Goal: Task Accomplishment & Management: Use online tool/utility

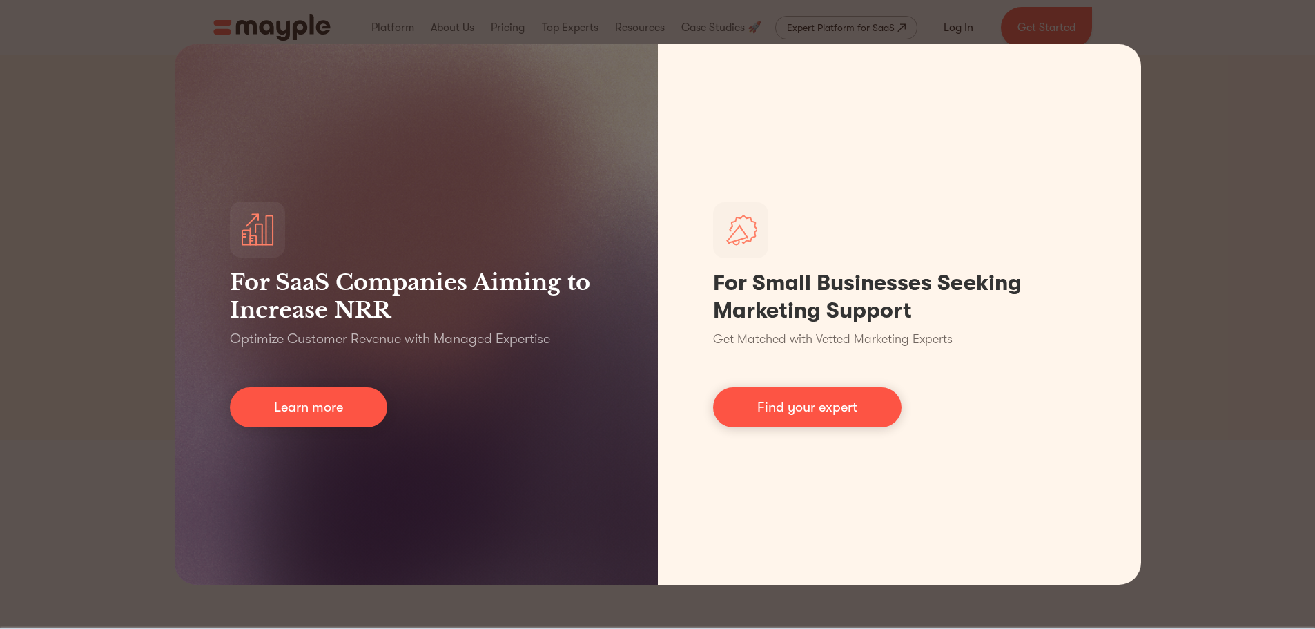
click at [1241, 108] on div "For SaaS Companies Aiming to Increase NRR Optimize Customer Revenue with Manage…" at bounding box center [657, 314] width 1315 height 629
click at [1270, 28] on div "For SaaS Companies Aiming to Increase NRR Optimize Customer Revenue with Manage…" at bounding box center [657, 314] width 1315 height 629
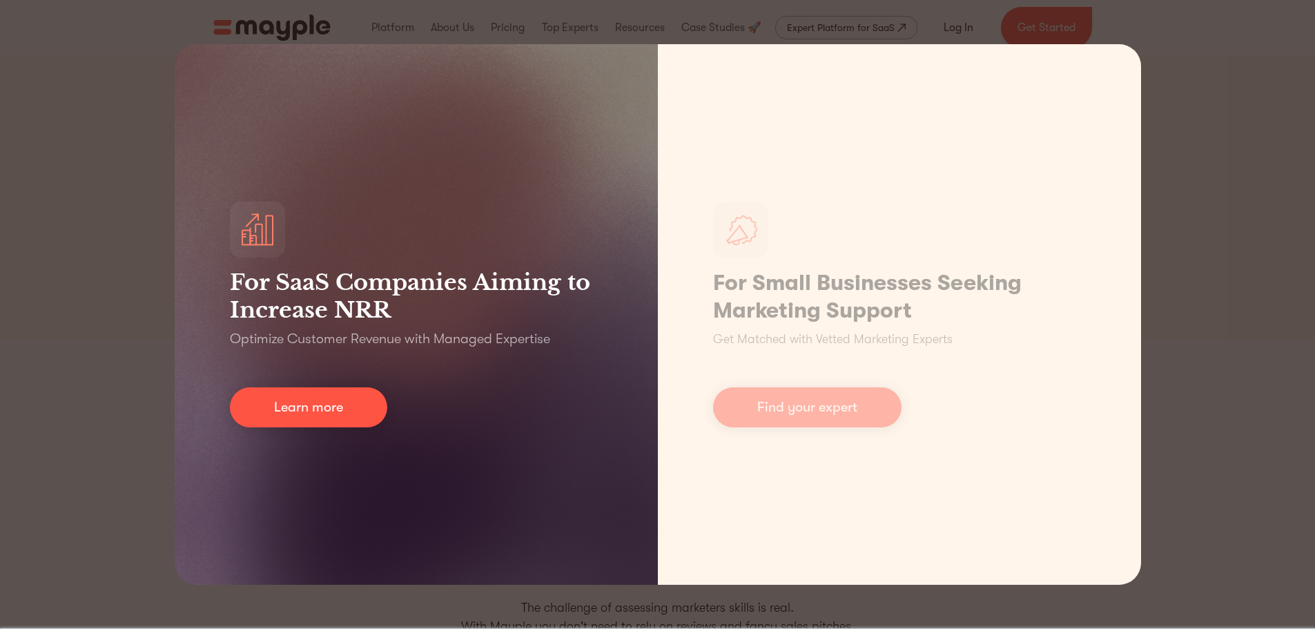
scroll to position [207, 0]
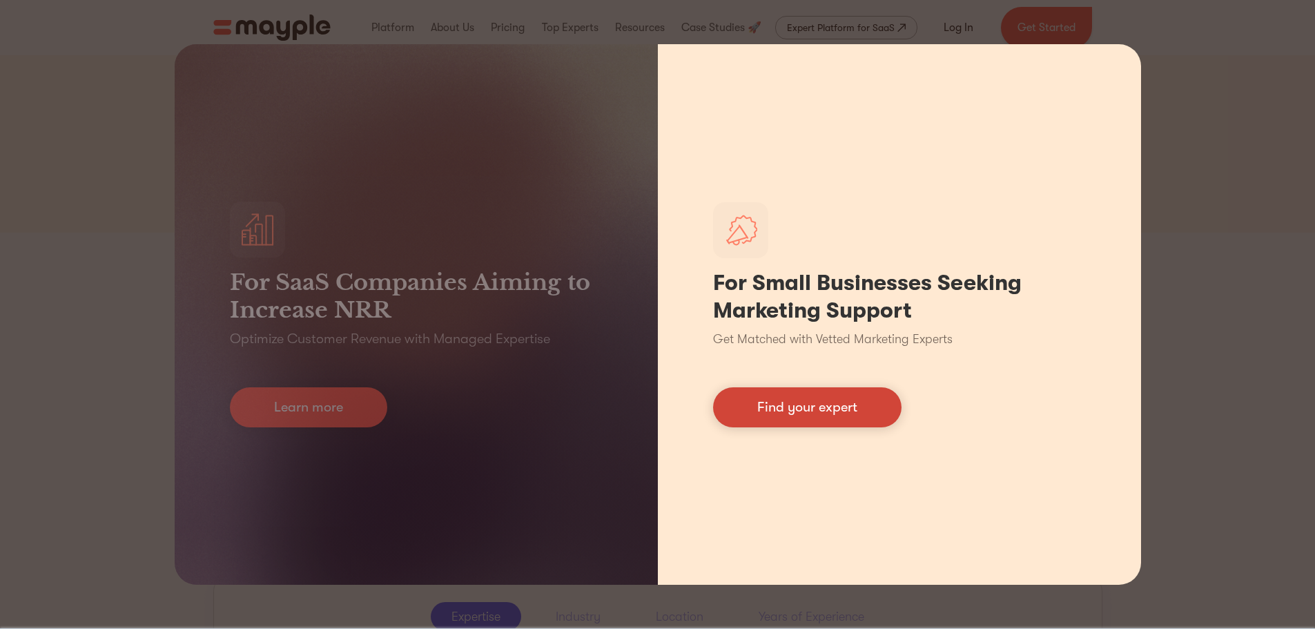
click at [794, 417] on link "Find your expert" at bounding box center [807, 407] width 188 height 40
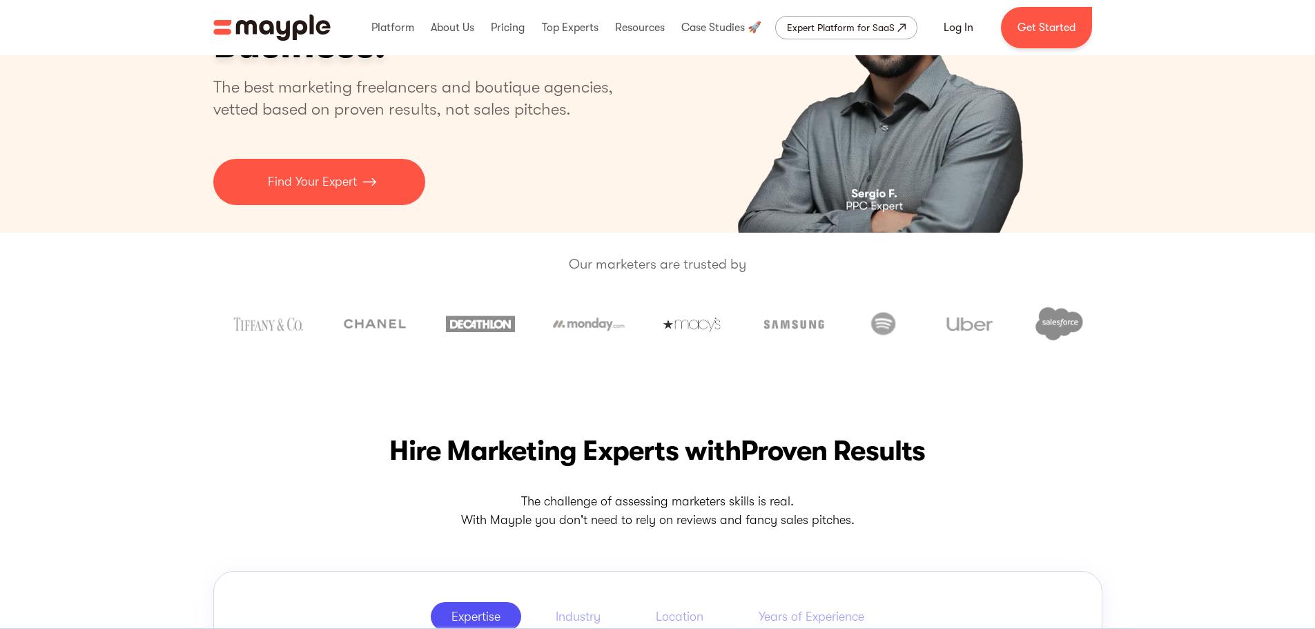
scroll to position [0, 0]
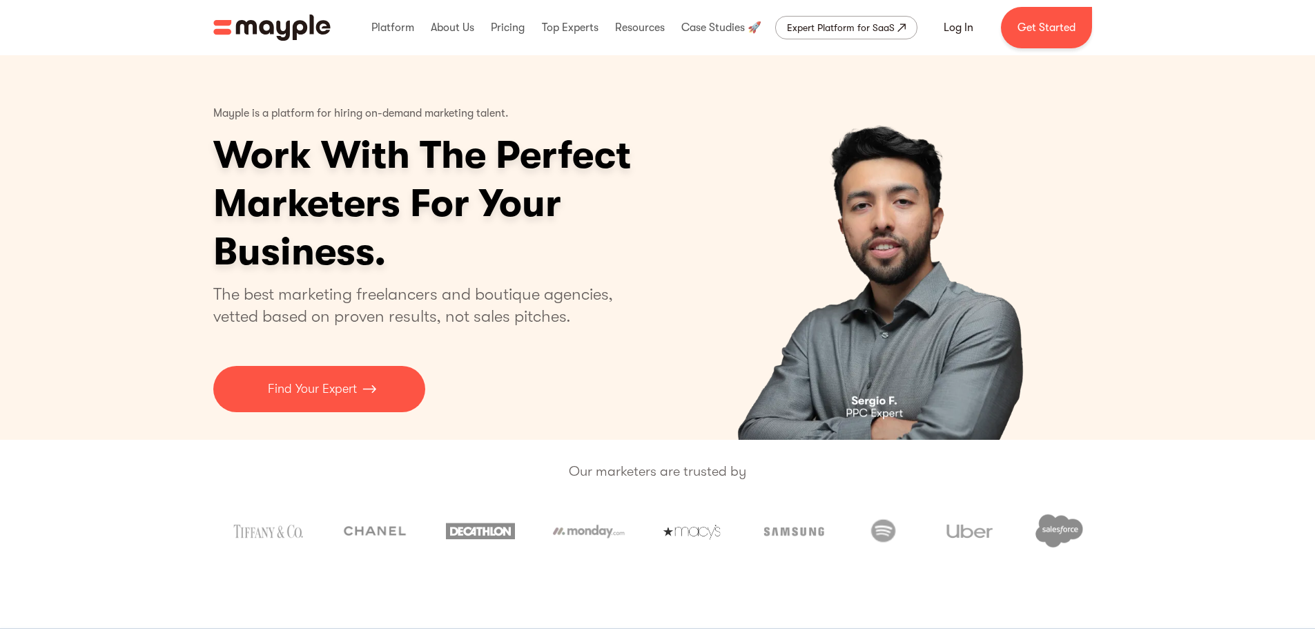
click at [877, 405] on img "2 of 5" at bounding box center [886, 247] width 344 height 384
click at [868, 411] on img "2 of 5" at bounding box center [886, 247] width 344 height 384
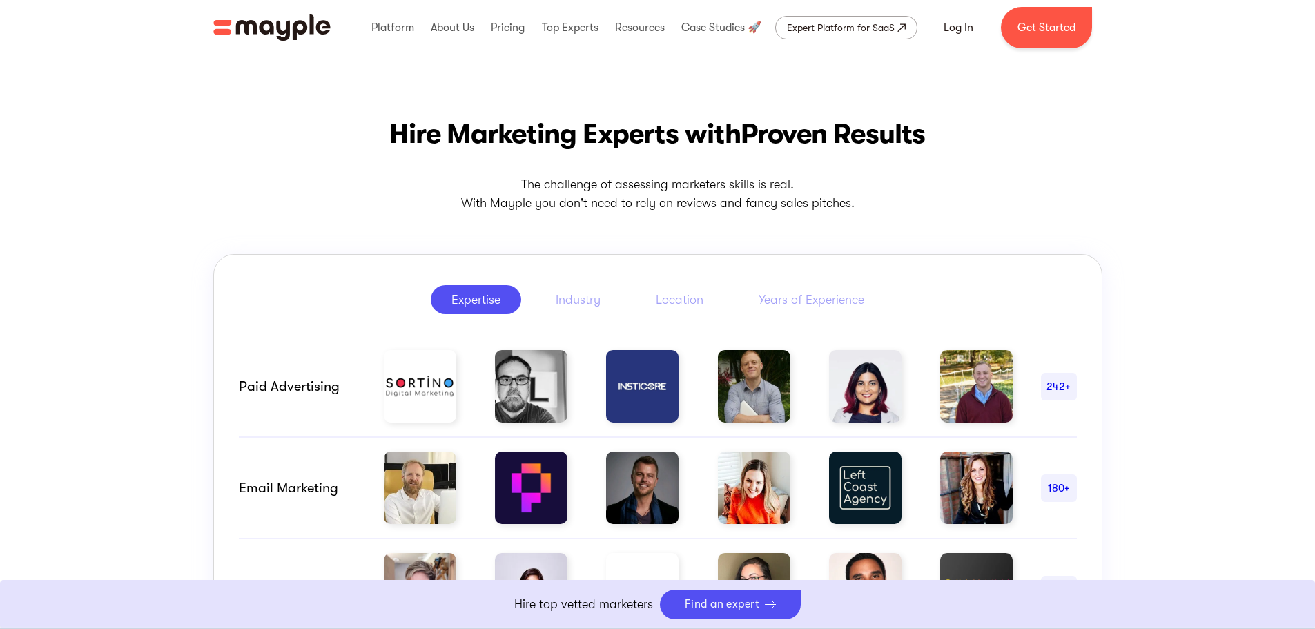
scroll to position [690, 0]
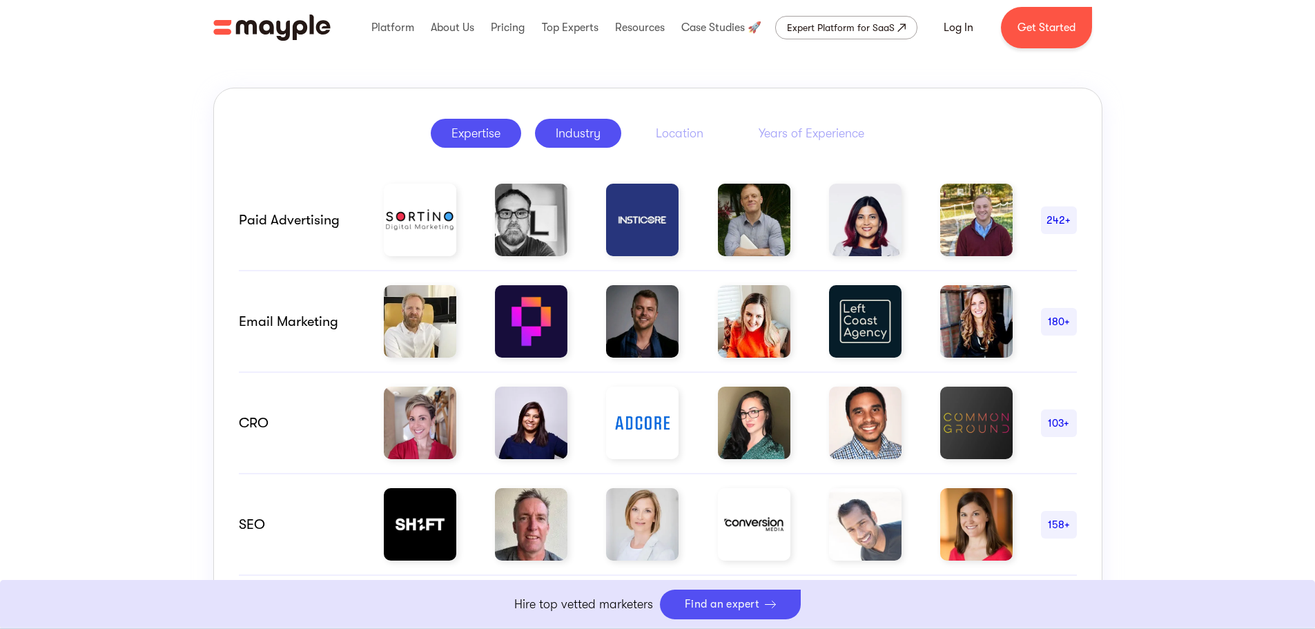
click at [592, 138] on div "Industry" at bounding box center [578, 133] width 45 height 17
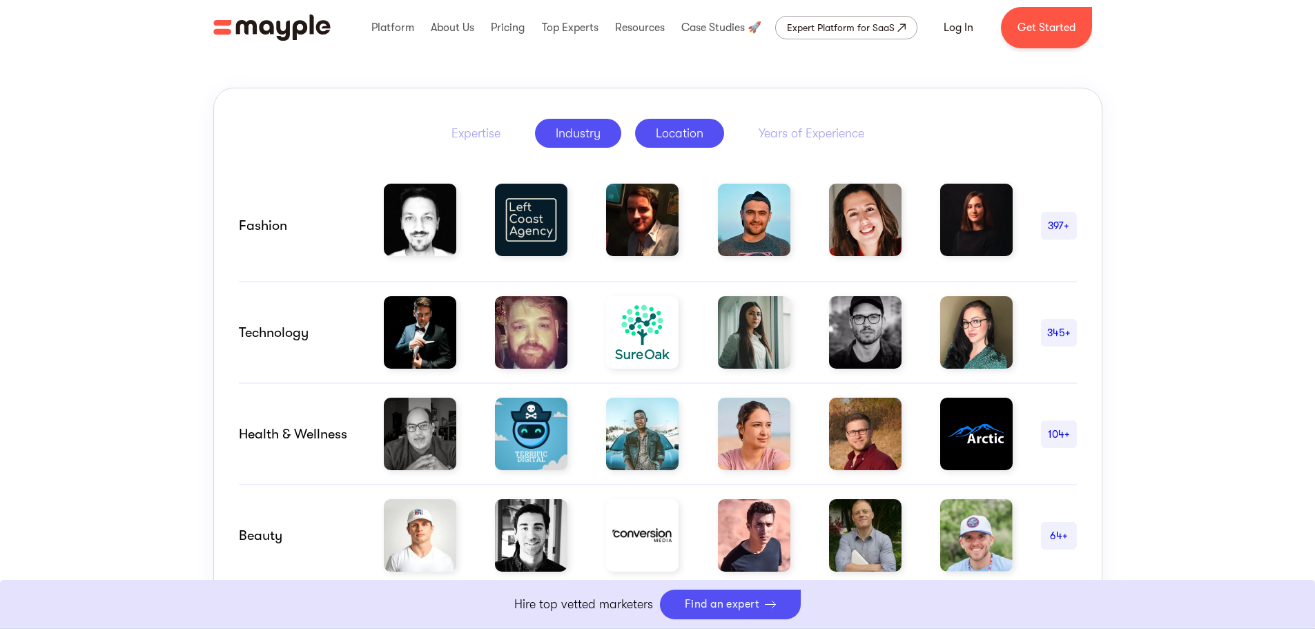
click at [714, 126] on link "Location" at bounding box center [679, 133] width 89 height 29
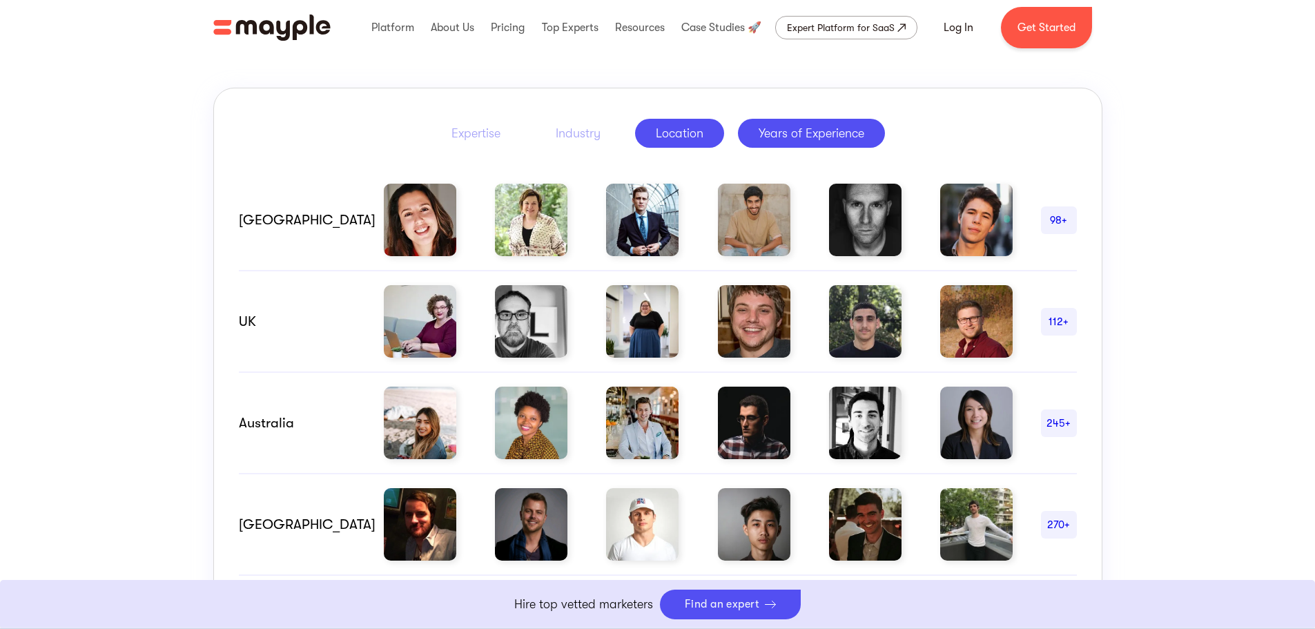
click at [811, 123] on link "Years of Experience" at bounding box center [811, 133] width 147 height 29
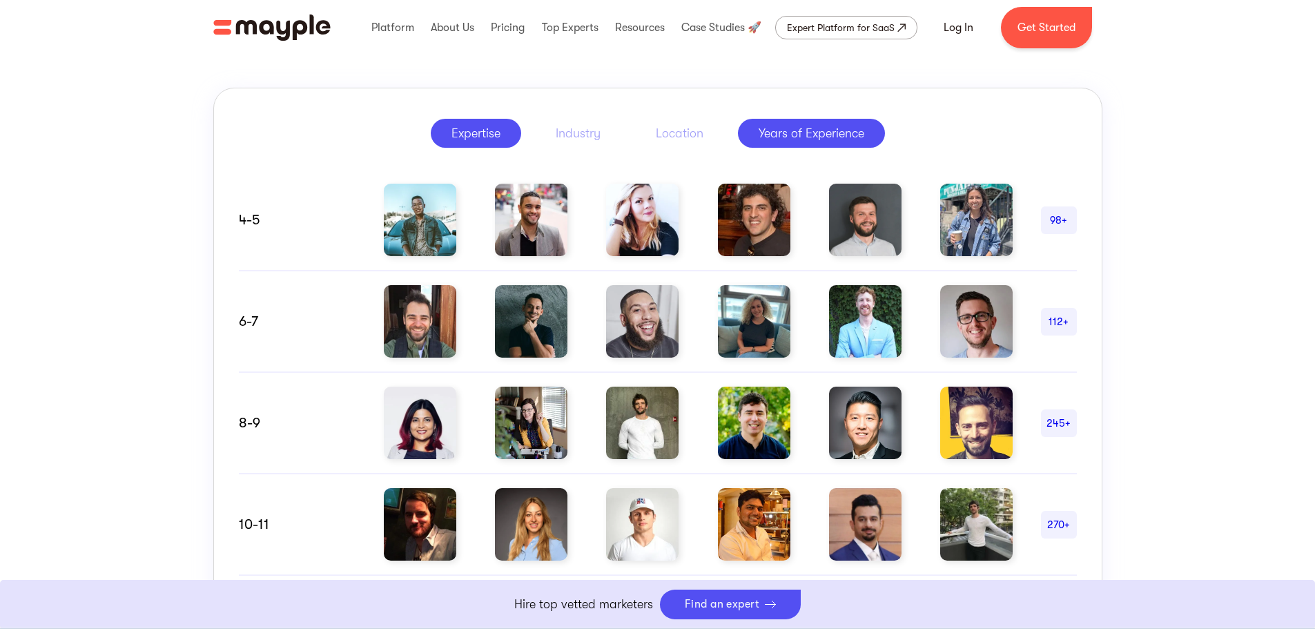
click at [473, 139] on div "Expertise" at bounding box center [475, 133] width 49 height 17
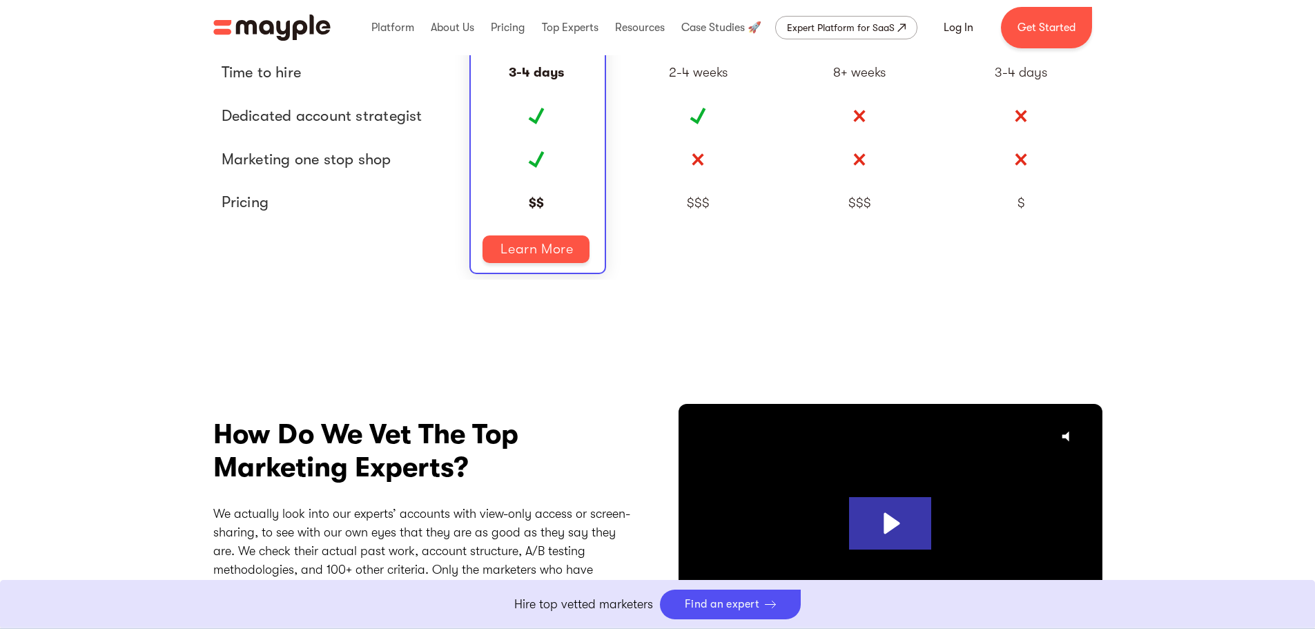
scroll to position [3037, 0]
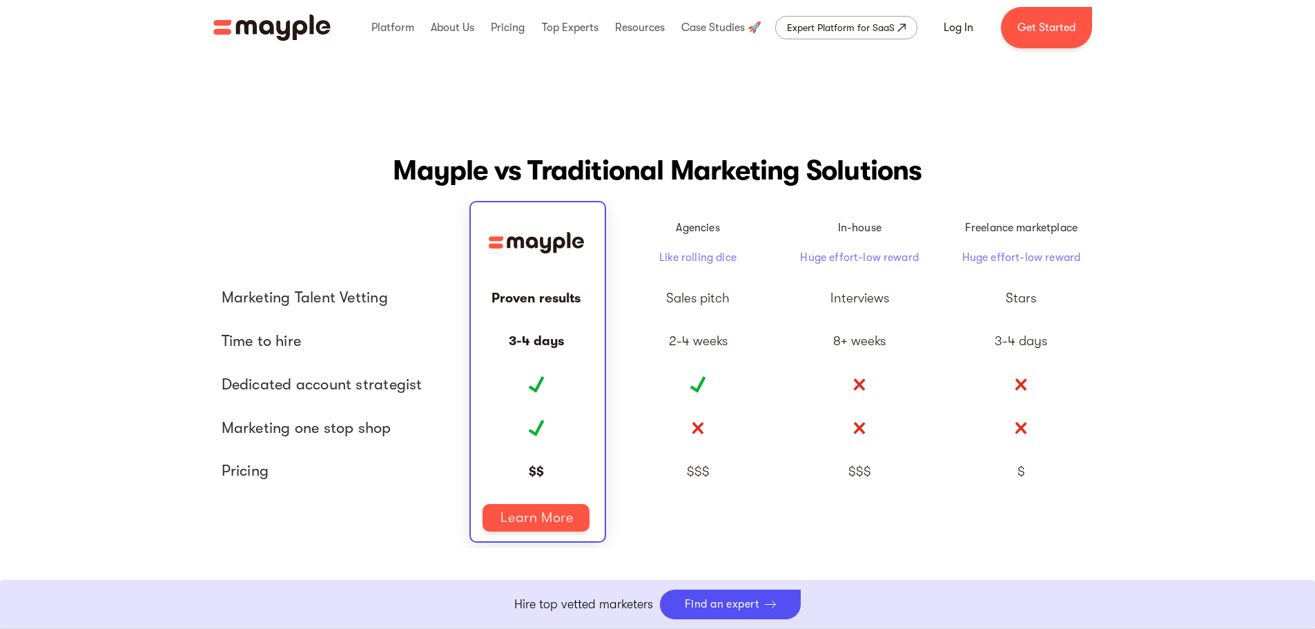
click at [755, 284] on div "Sales pitch" at bounding box center [697, 297] width 161 height 43
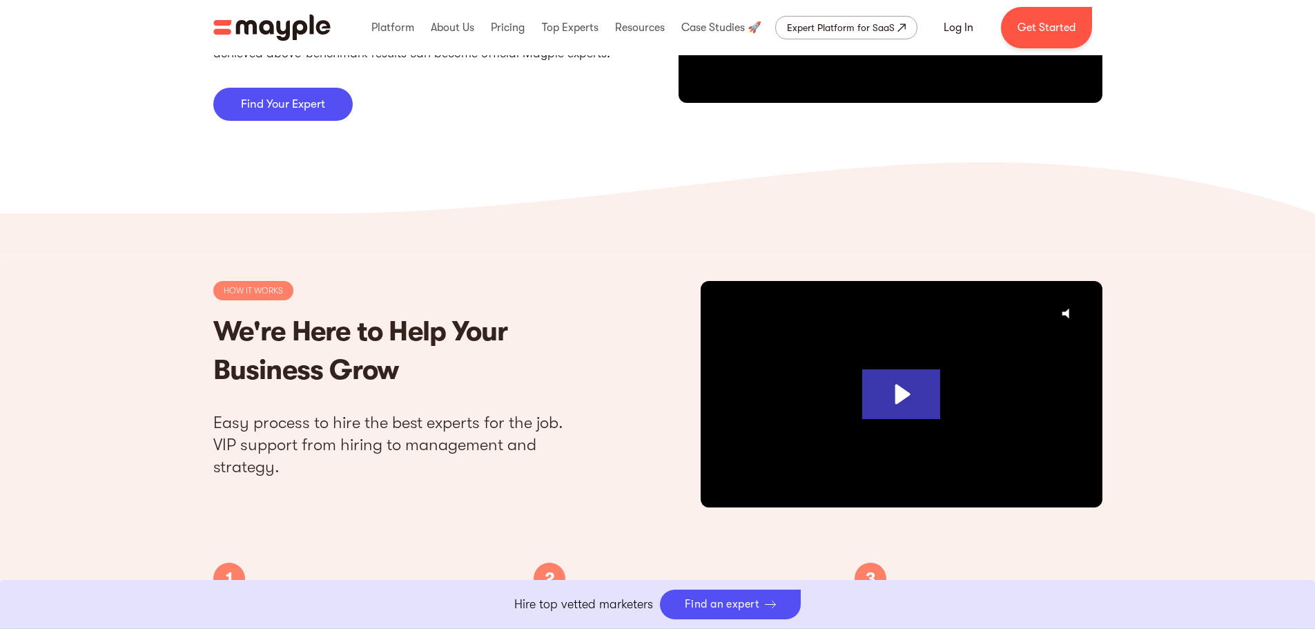
scroll to position [3865, 0]
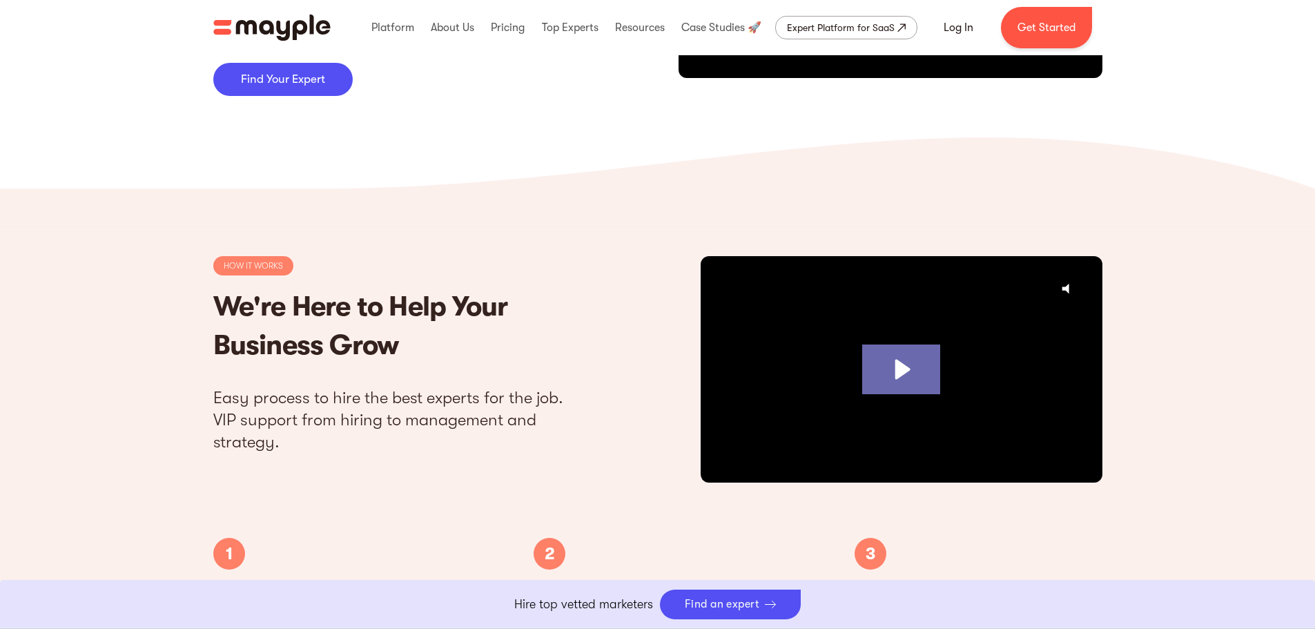
click at [896, 374] on icon "Play Video: Mayple. Your Digital Marketing Home." at bounding box center [902, 369] width 15 height 20
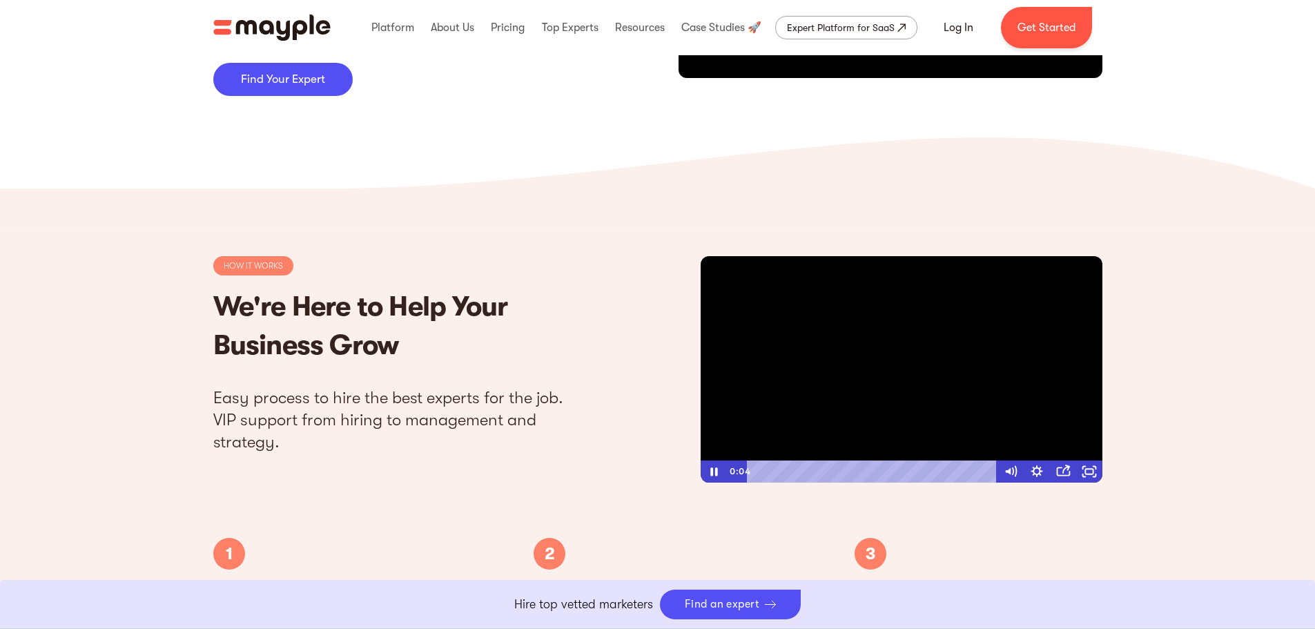
click at [984, 380] on div at bounding box center [901, 369] width 402 height 226
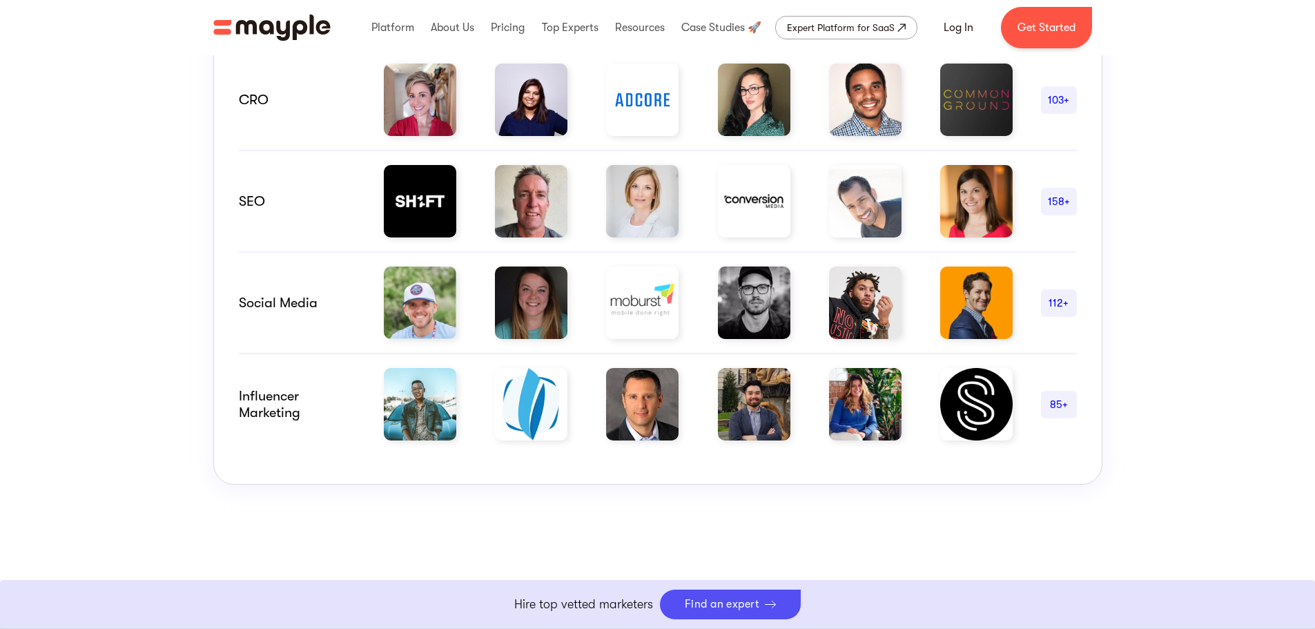
scroll to position [1104, 0]
